Goal: Information Seeking & Learning: Learn about a topic

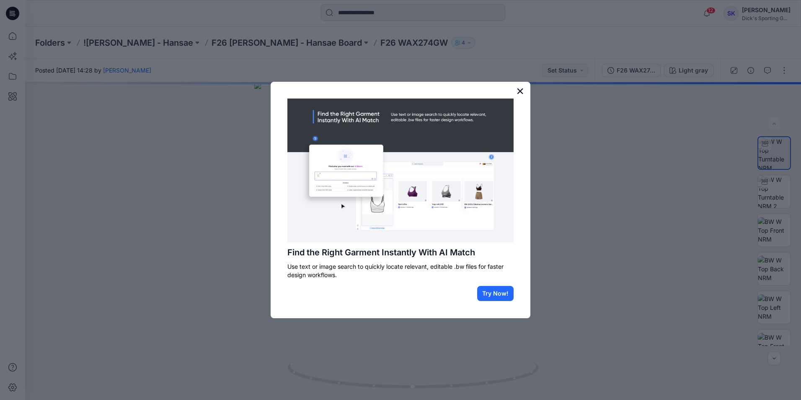
click at [518, 89] on button "×" at bounding box center [520, 90] width 8 height 13
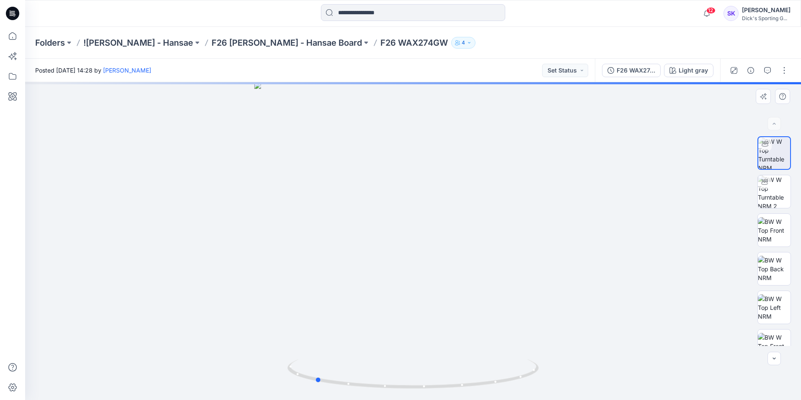
drag, startPoint x: 522, startPoint y: 240, endPoint x: 424, endPoint y: 241, distance: 98.5
click at [424, 241] on div at bounding box center [413, 241] width 776 height 318
drag, startPoint x: 424, startPoint y: 241, endPoint x: 423, endPoint y: 249, distance: 8.0
click at [404, 244] on div at bounding box center [413, 241] width 776 height 318
drag, startPoint x: 419, startPoint y: 260, endPoint x: 366, endPoint y: 266, distance: 53.2
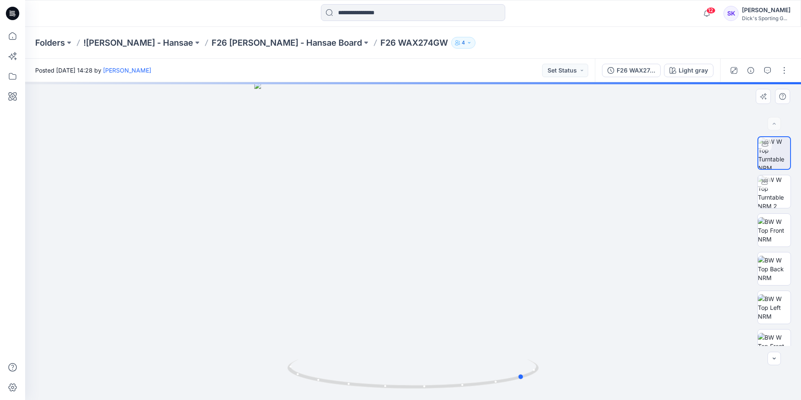
click at [367, 265] on div at bounding box center [413, 241] width 776 height 318
drag, startPoint x: 397, startPoint y: 265, endPoint x: 450, endPoint y: 263, distance: 52.8
click at [450, 263] on div at bounding box center [413, 241] width 776 height 318
drag, startPoint x: 432, startPoint y: 222, endPoint x: 409, endPoint y: 268, distance: 51.2
click at [409, 268] on img at bounding box center [413, 146] width 695 height 505
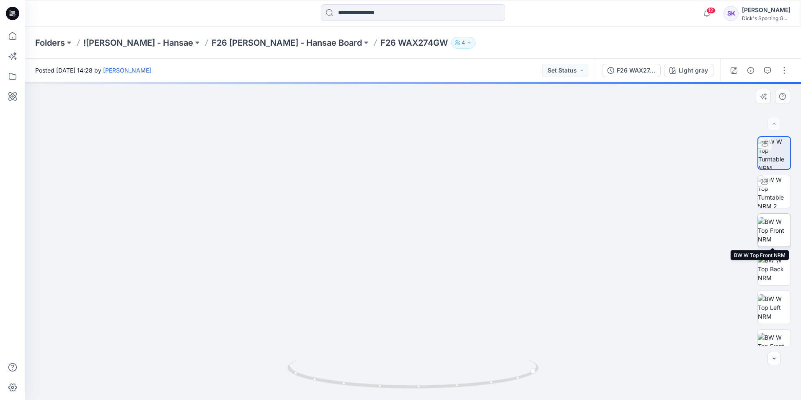
click at [778, 231] on img at bounding box center [774, 230] width 33 height 26
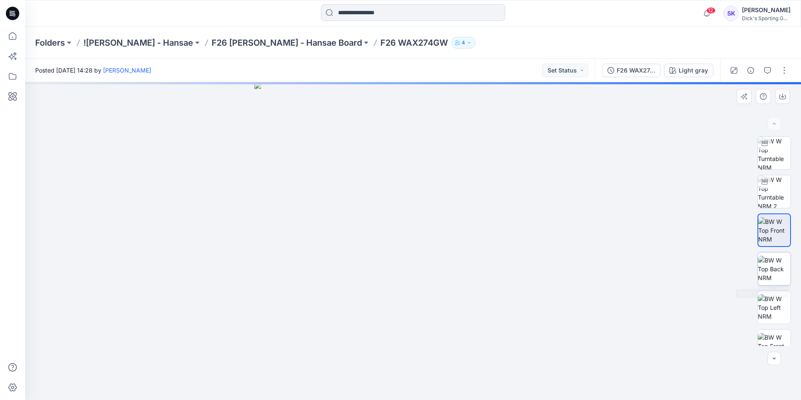
click at [781, 275] on img at bounding box center [774, 269] width 33 height 26
click at [772, 312] on img at bounding box center [774, 307] width 33 height 26
click at [447, 238] on div at bounding box center [413, 241] width 776 height 318
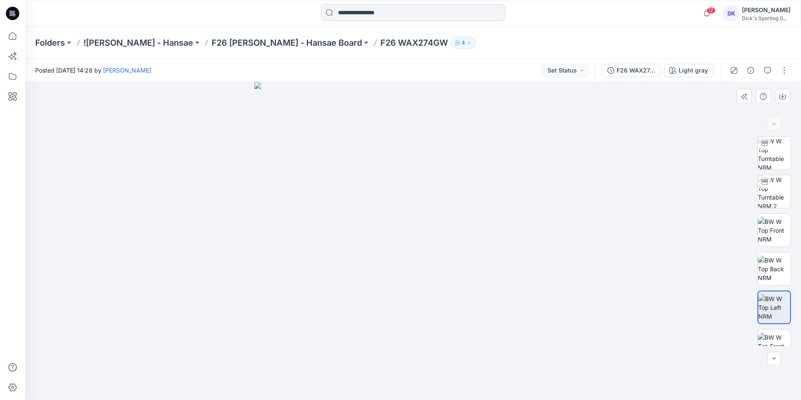
drag, startPoint x: 431, startPoint y: 285, endPoint x: 407, endPoint y: 286, distance: 23.9
click at [407, 285] on img at bounding box center [413, 241] width 318 height 318
drag, startPoint x: 483, startPoint y: 290, endPoint x: 464, endPoint y: 289, distance: 19.7
click at [464, 289] on img at bounding box center [413, 241] width 318 height 318
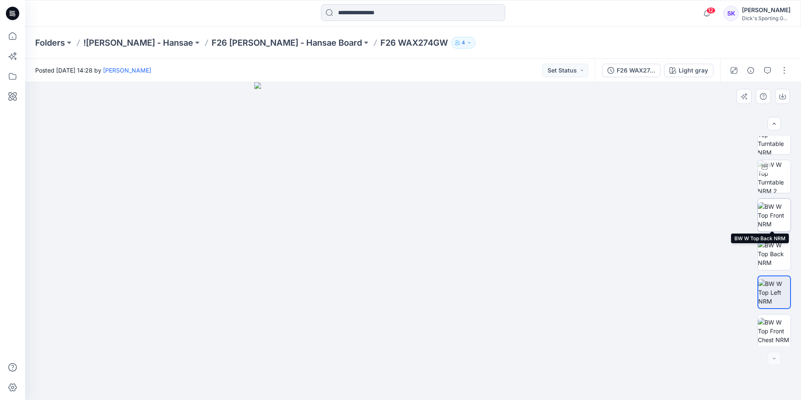
scroll to position [13, 0]
click at [776, 263] on img at bounding box center [774, 255] width 33 height 26
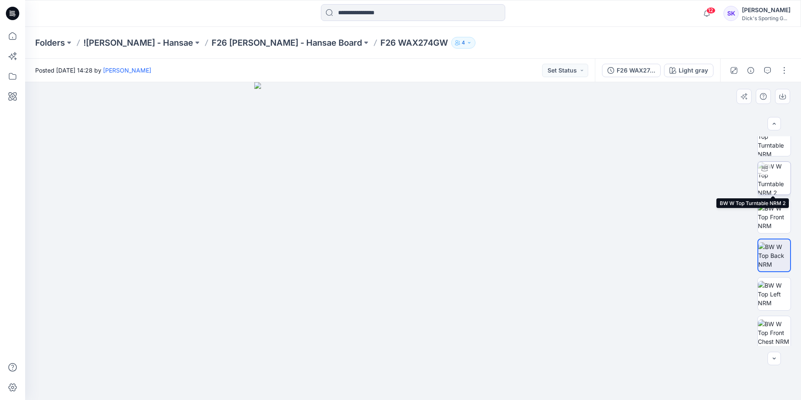
click at [773, 171] on img at bounding box center [774, 178] width 33 height 33
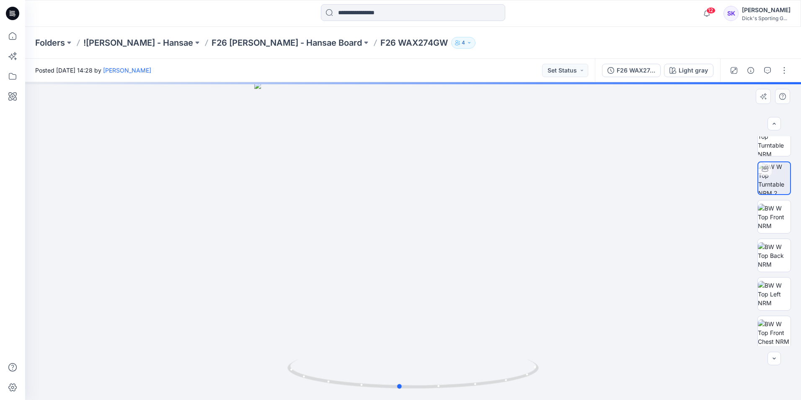
drag, startPoint x: 419, startPoint y: 240, endPoint x: 404, endPoint y: 247, distance: 16.1
click at [404, 247] on div at bounding box center [413, 241] width 776 height 318
drag, startPoint x: 413, startPoint y: 247, endPoint x: 403, endPoint y: 248, distance: 10.1
click at [403, 248] on div at bounding box center [413, 241] width 776 height 318
drag, startPoint x: 420, startPoint y: 229, endPoint x: 402, endPoint y: 231, distance: 18.5
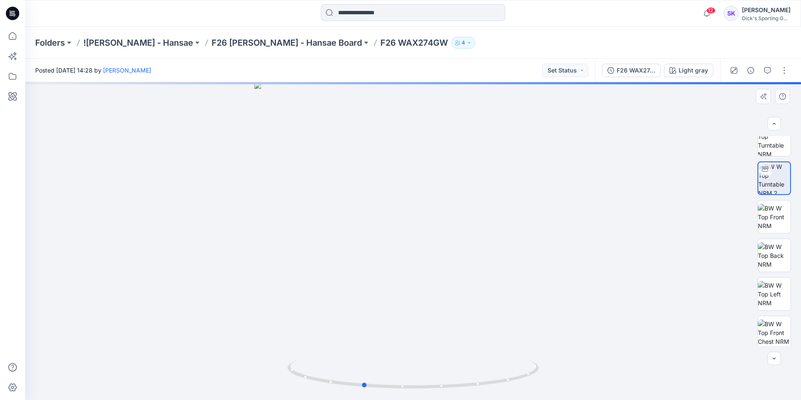
click at [402, 231] on div at bounding box center [413, 241] width 776 height 318
drag, startPoint x: 421, startPoint y: 228, endPoint x: 432, endPoint y: 228, distance: 10.9
click at [432, 228] on div at bounding box center [413, 241] width 776 height 318
drag, startPoint x: 445, startPoint y: 209, endPoint x: 429, endPoint y: 232, distance: 28.0
click at [429, 232] on img at bounding box center [413, 180] width 582 height 437
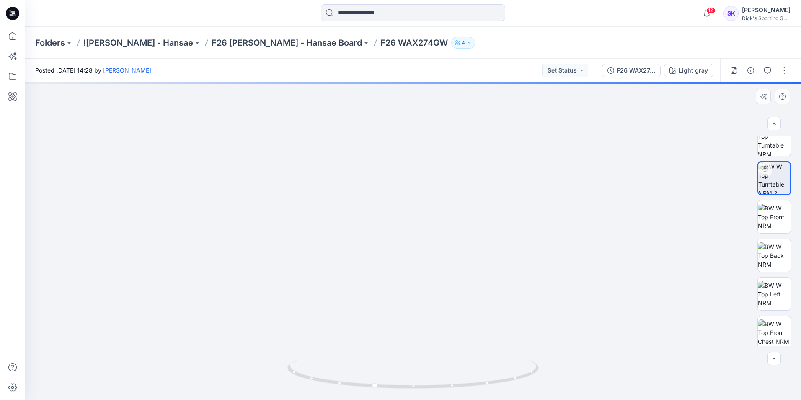
drag, startPoint x: 454, startPoint y: 237, endPoint x: 445, endPoint y: 252, distance: 17.8
click at [445, 252] on img at bounding box center [411, 148] width 779 height 503
click at [775, 141] on img at bounding box center [774, 139] width 33 height 33
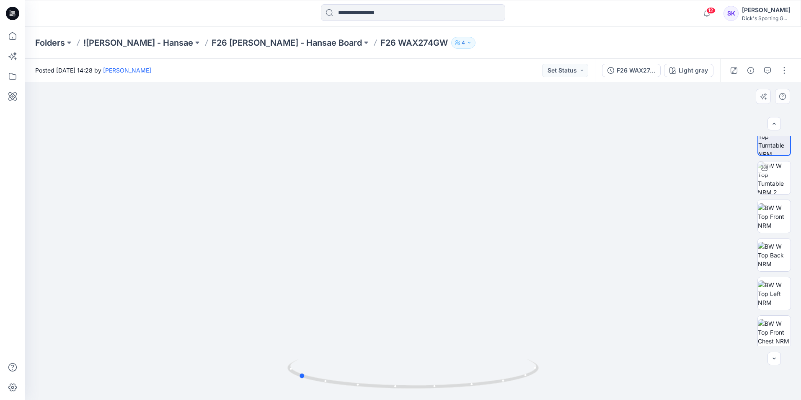
drag, startPoint x: 411, startPoint y: 235, endPoint x: 313, endPoint y: 234, distance: 98.0
click at [313, 234] on div at bounding box center [413, 241] width 776 height 318
drag, startPoint x: 430, startPoint y: 237, endPoint x: 404, endPoint y: 239, distance: 26.1
click at [404, 239] on div at bounding box center [413, 241] width 776 height 318
drag, startPoint x: 439, startPoint y: 222, endPoint x: 429, endPoint y: 228, distance: 11.9
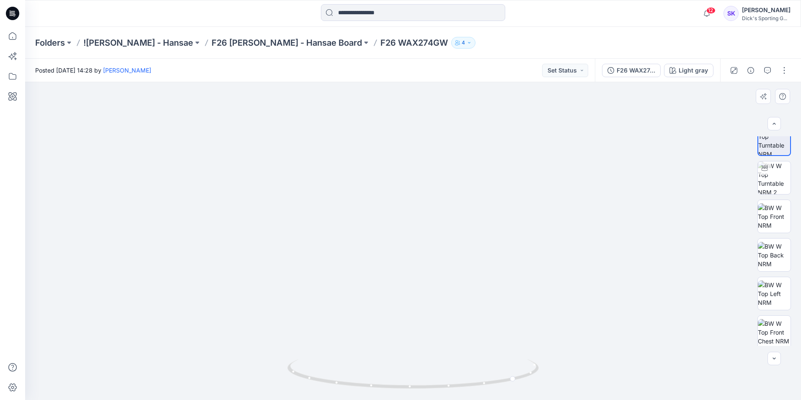
click at [429, 228] on img at bounding box center [413, 155] width 657 height 487
drag, startPoint x: 452, startPoint y: 220, endPoint x: 439, endPoint y: 245, distance: 28.3
click at [439, 245] on img at bounding box center [413, 151] width 742 height 497
drag, startPoint x: 443, startPoint y: 242, endPoint x: 427, endPoint y: 258, distance: 23.1
click at [427, 258] on img at bounding box center [411, 151] width 779 height 497
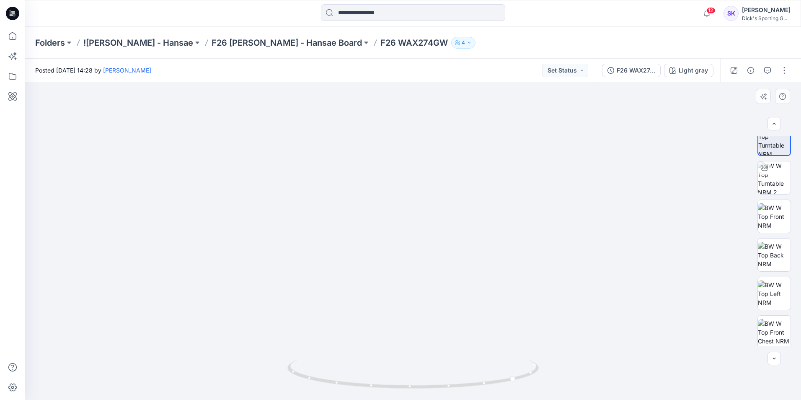
drag, startPoint x: 446, startPoint y: 261, endPoint x: 421, endPoint y: 264, distance: 25.7
click at [421, 264] on img at bounding box center [411, 152] width 779 height 494
drag, startPoint x: 620, startPoint y: 269, endPoint x: 545, endPoint y: 270, distance: 75.9
click at [545, 270] on img at bounding box center [411, 153] width 779 height 493
drag, startPoint x: 438, startPoint y: 258, endPoint x: 432, endPoint y: 292, distance: 35.2
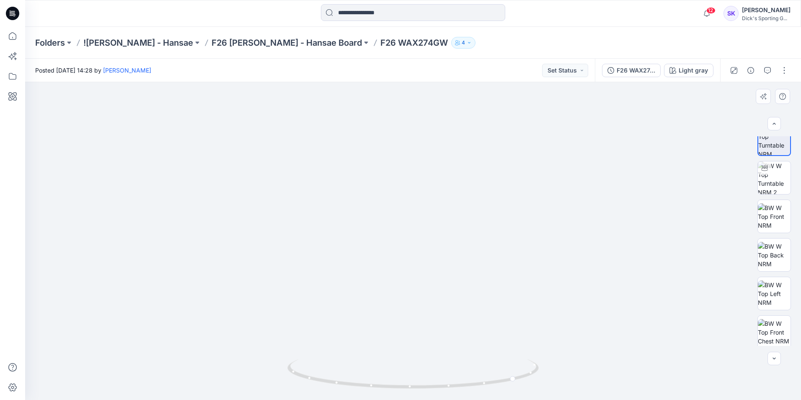
click at [432, 292] on img at bounding box center [411, 178] width 779 height 443
drag, startPoint x: 388, startPoint y: 273, endPoint x: 367, endPoint y: 273, distance: 21.4
click at [367, 273] on img at bounding box center [411, 177] width 779 height 443
drag, startPoint x: 381, startPoint y: 266, endPoint x: 392, endPoint y: 305, distance: 40.9
click at [392, 305] on img at bounding box center [414, 188] width 779 height 424
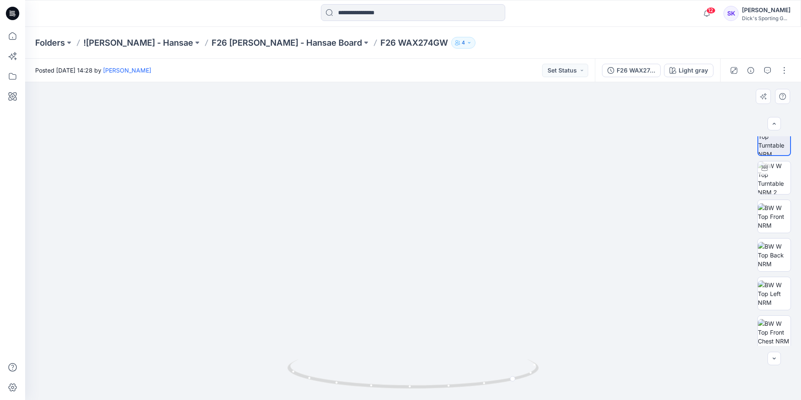
drag, startPoint x: 395, startPoint y: 231, endPoint x: 424, endPoint y: 230, distance: 29.3
click at [424, 230] on img at bounding box center [414, 198] width 779 height 404
drag, startPoint x: 426, startPoint y: 280, endPoint x: 419, endPoint y: 304, distance: 24.9
click at [419, 304] on img at bounding box center [414, 198] width 779 height 404
click at [771, 185] on img at bounding box center [774, 177] width 33 height 33
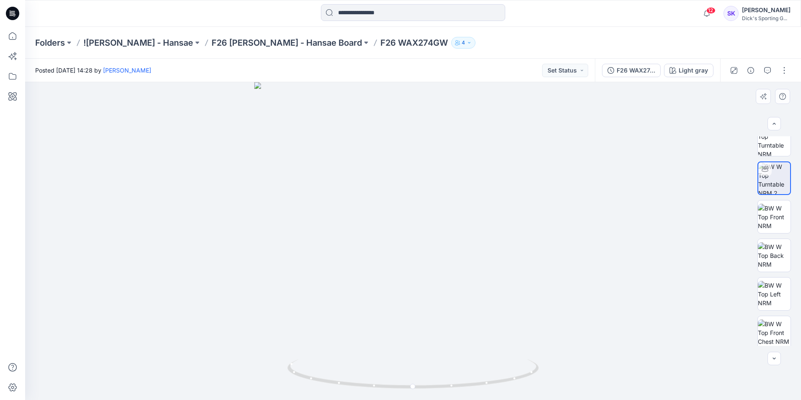
scroll to position [13, 0]
